Goal: Transaction & Acquisition: Purchase product/service

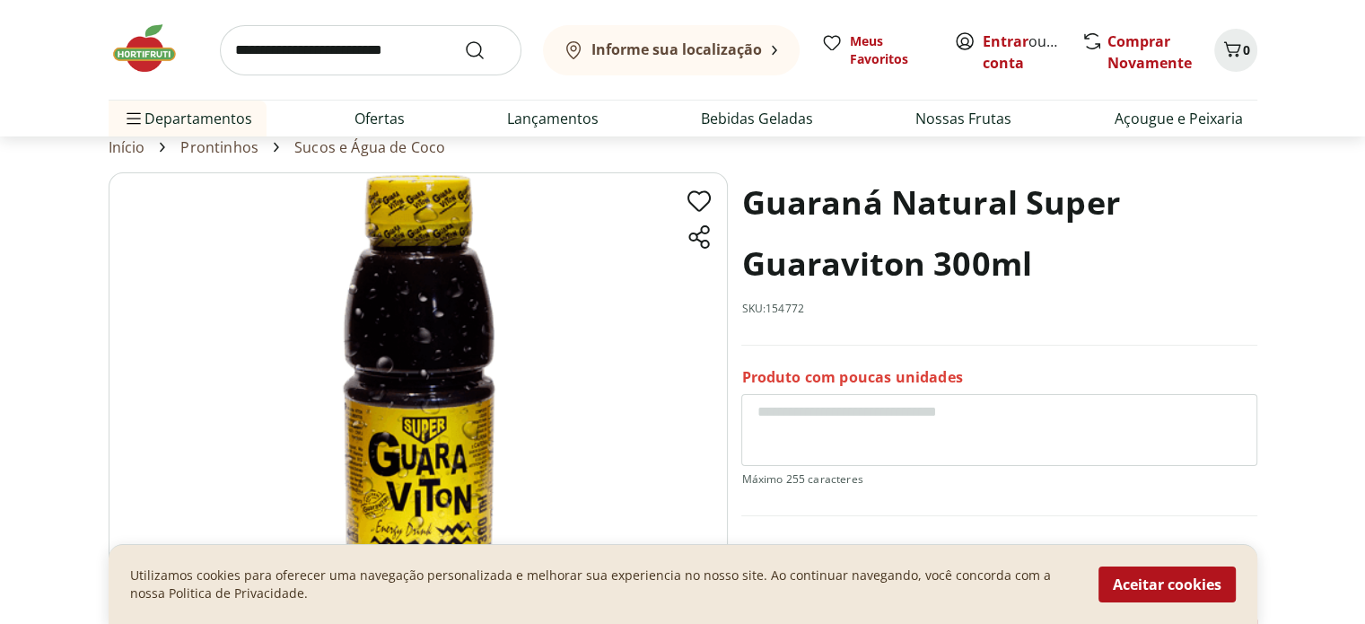
scroll to position [62, 0]
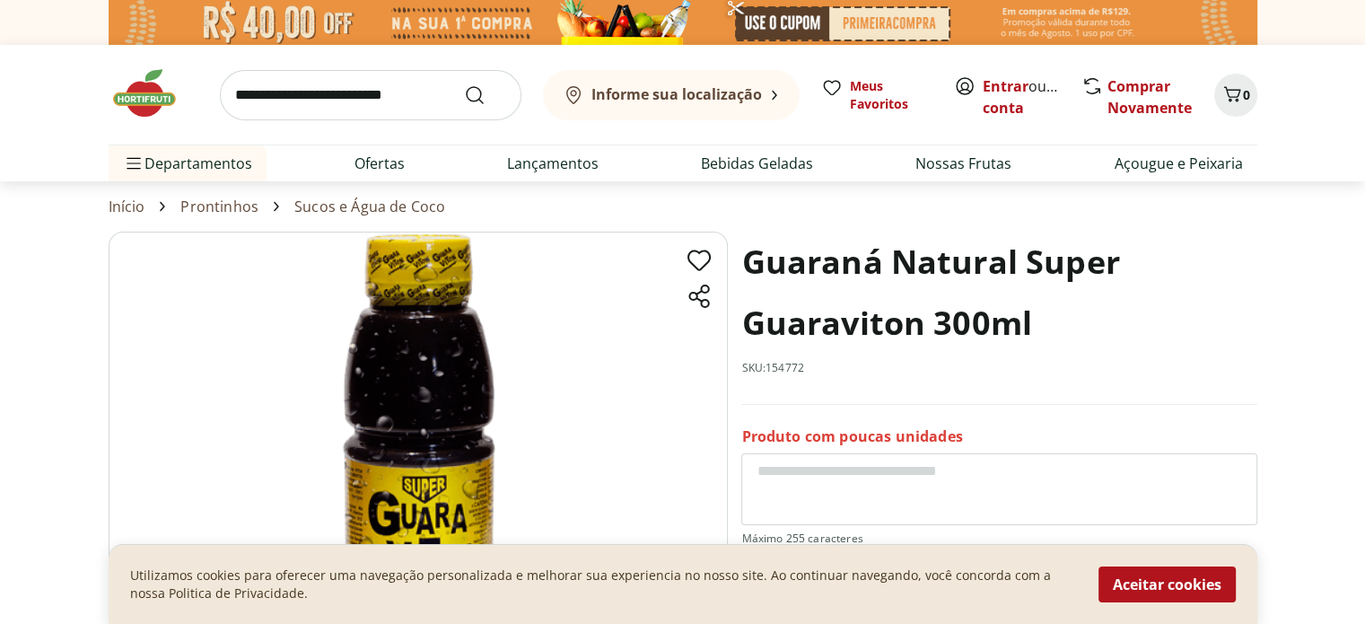
click at [0, 454] on section "Guaraná Natural Super Guaraviton 300ml SKU: 154772 Produto com poucas unidades …" at bounding box center [682, 499] width 1365 height 537
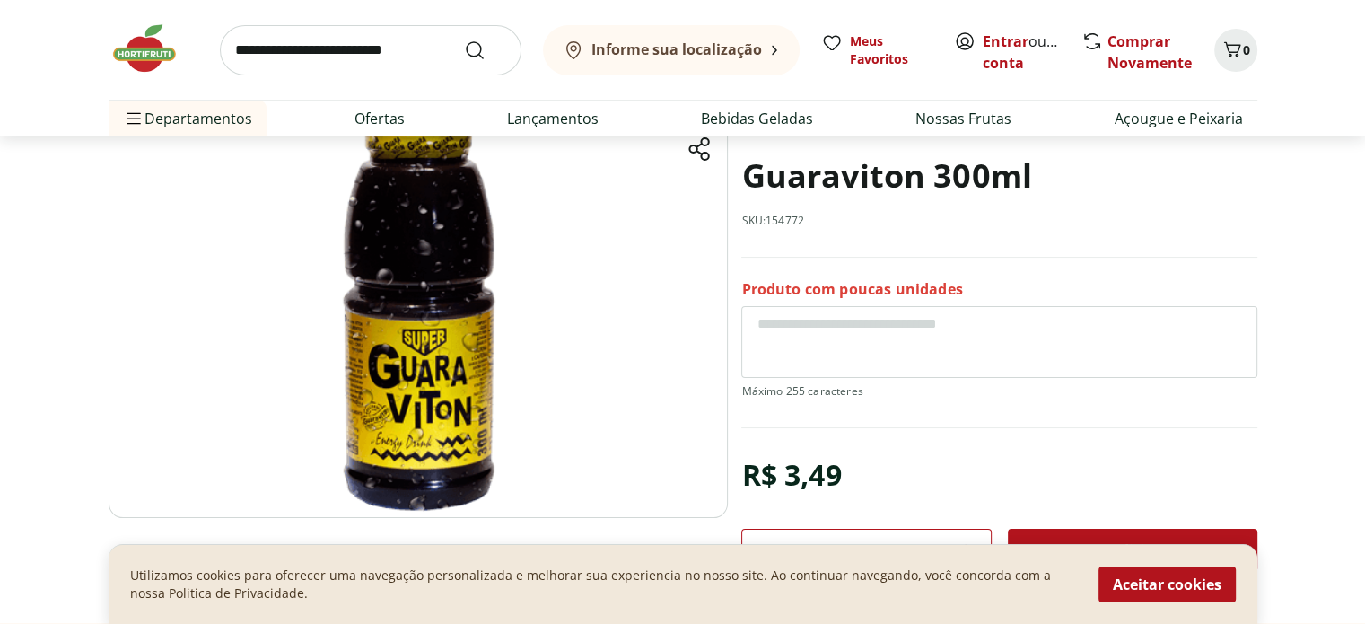
scroll to position [157, 0]
